Goal: Transaction & Acquisition: Purchase product/service

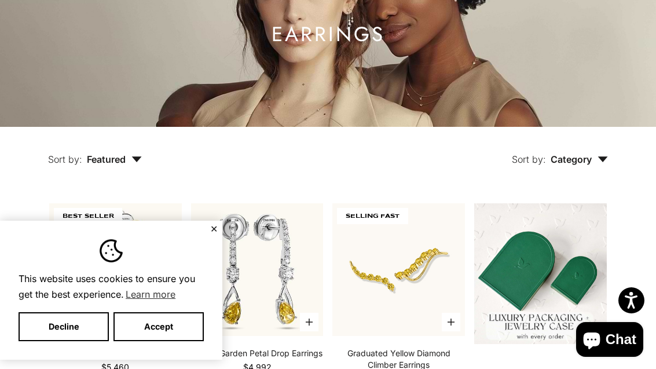
scroll to position [130, 0]
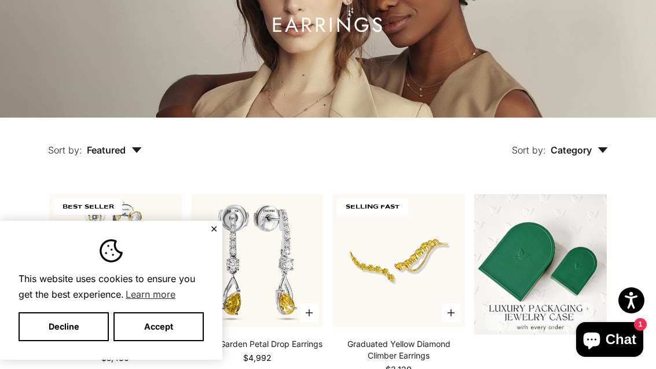
click at [211, 232] on button "✕" at bounding box center [214, 228] width 8 height 7
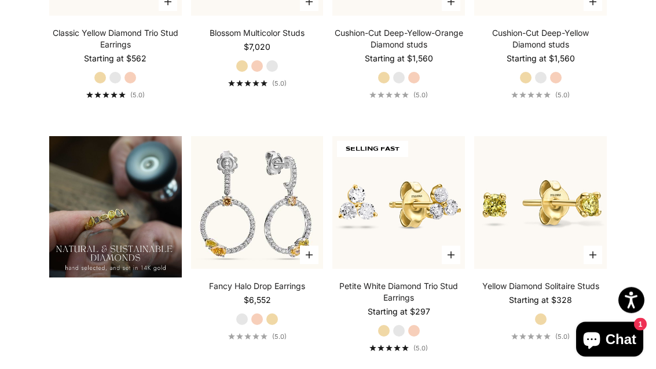
scroll to position [696, 0]
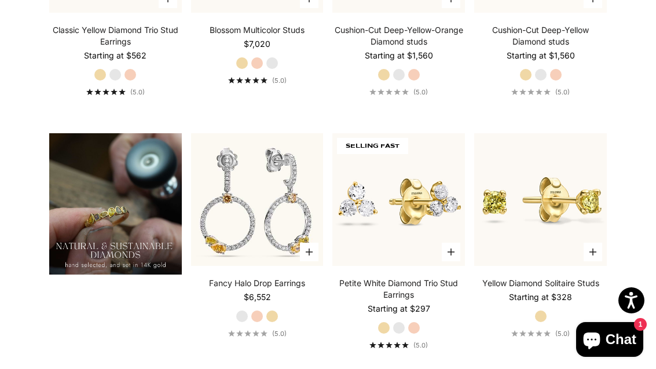
click at [454, 255] on icon "button" at bounding box center [451, 251] width 7 height 7
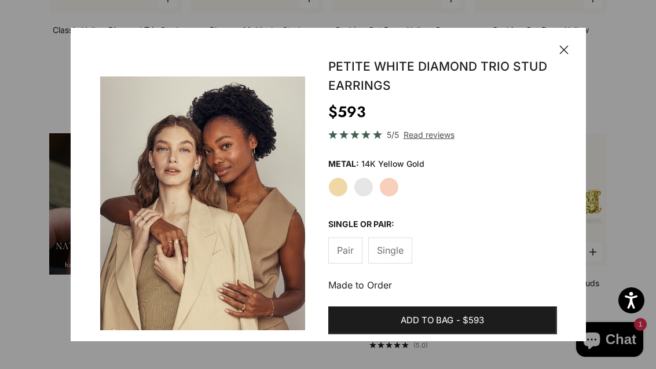
scroll to position [0, 878]
click at [570, 46] on div "Close Save Go to item 1 Go to item 2 Go to item 3 Go to item 4 Go to item 5 Go …" at bounding box center [328, 212] width 515 height 369
click at [561, 54] on icon "button" at bounding box center [563, 49] width 9 height 9
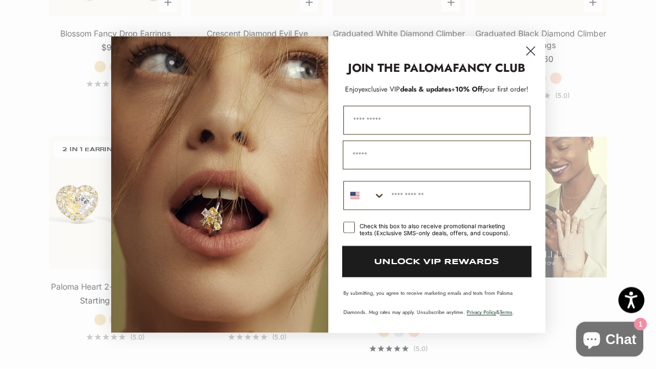
scroll to position [1199, 0]
click at [530, 60] on circle "Close dialog" at bounding box center [530, 50] width 19 height 19
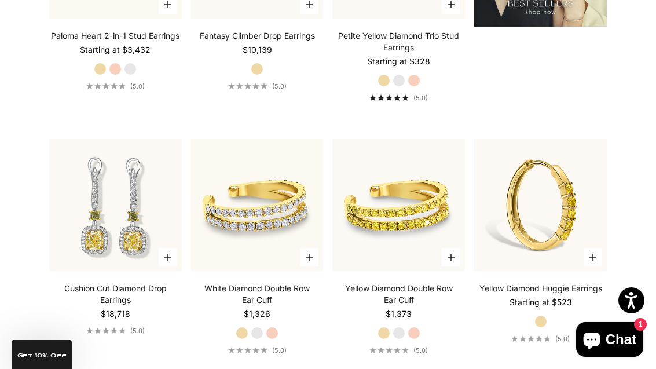
scroll to position [1449, 0]
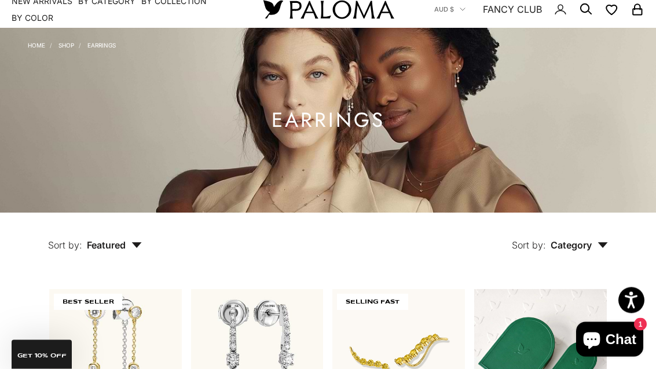
scroll to position [0, 0]
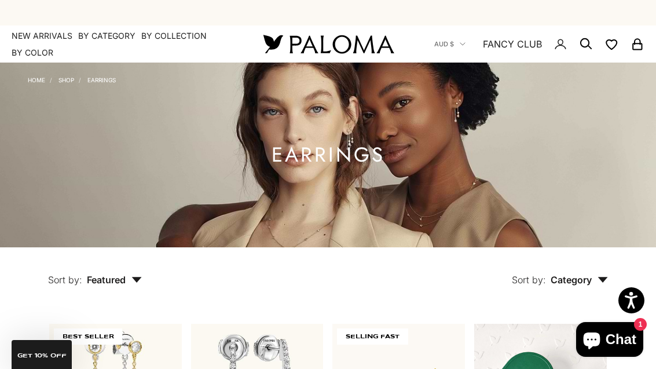
click at [95, 77] on link "Earrings" at bounding box center [101, 79] width 28 height 7
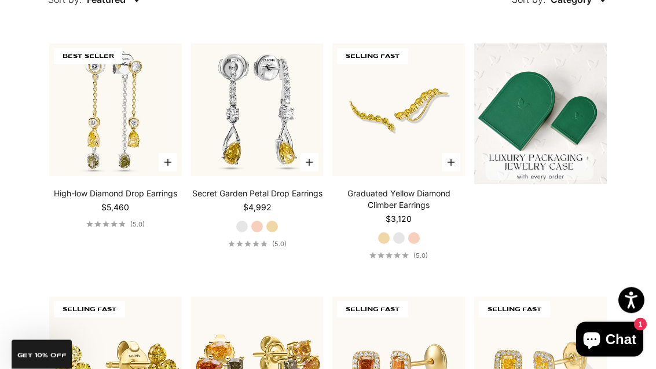
scroll to position [280, 0]
click at [95, 119] on img at bounding box center [116, 109] width 146 height 146
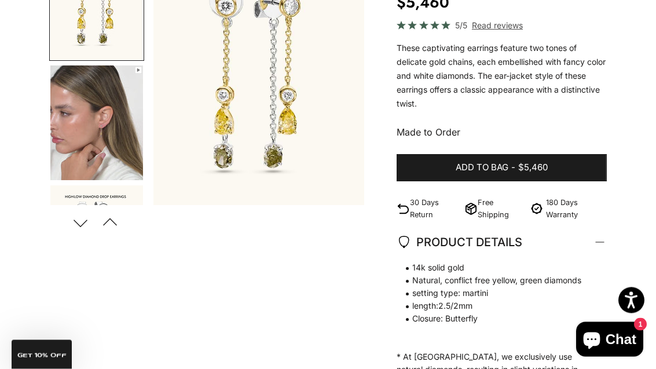
scroll to position [171, 0]
click at [90, 103] on img "Go to item 2" at bounding box center [96, 122] width 93 height 115
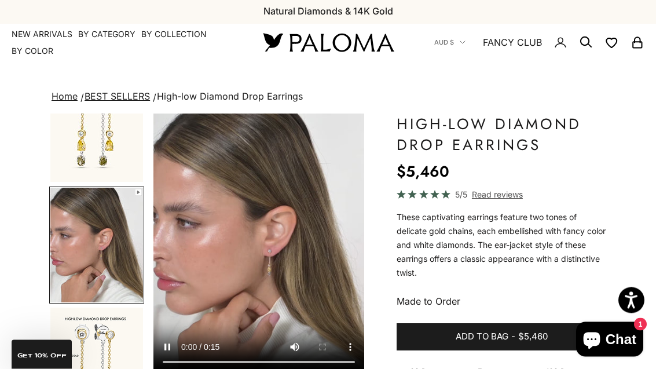
scroll to position [0, 0]
